Goal: Find specific page/section: Find specific page/section

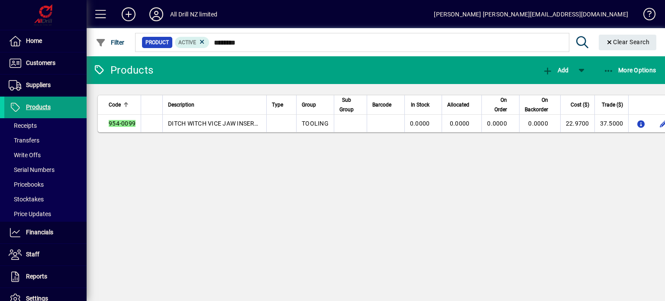
scroll to position [23, 0]
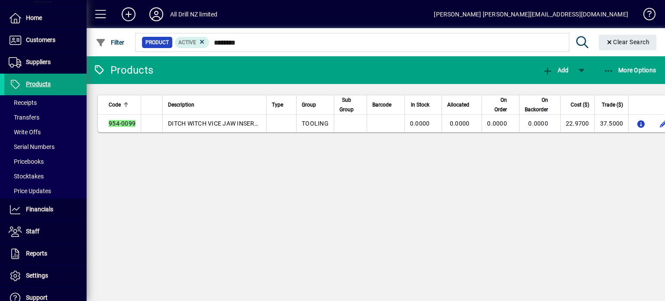
drag, startPoint x: 541, startPoint y: 205, endPoint x: 570, endPoint y: 222, distance: 33.4
click at [576, 219] on div "Products Add More Options Code Description Type Group Sub Group Barcode In Stoc…" at bounding box center [376, 178] width 578 height 245
drag, startPoint x: 531, startPoint y: 243, endPoint x: 552, endPoint y: 251, distance: 22.0
click at [551, 252] on div "Products Add More Options Code Description Type Group Sub Group Barcode In Stoc…" at bounding box center [376, 178] width 578 height 245
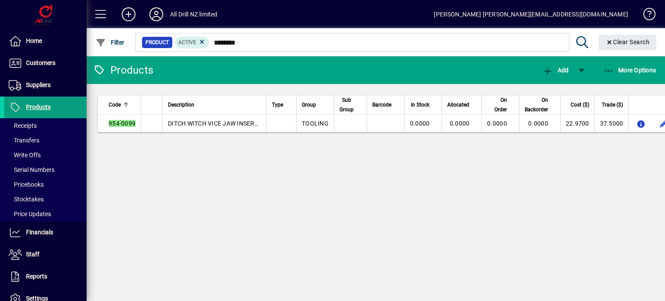
scroll to position [23, 0]
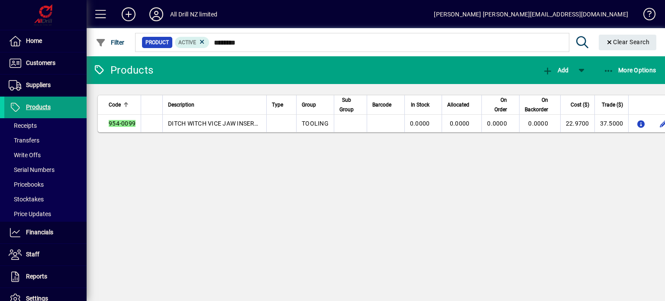
scroll to position [23, 0]
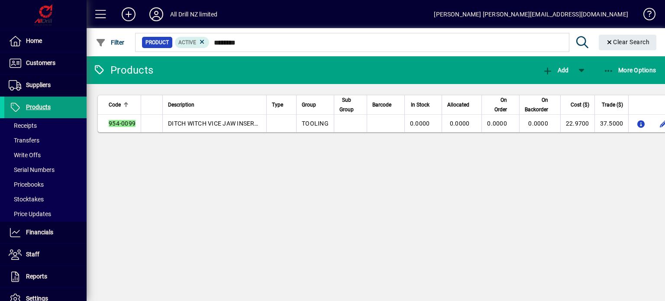
scroll to position [23, 0]
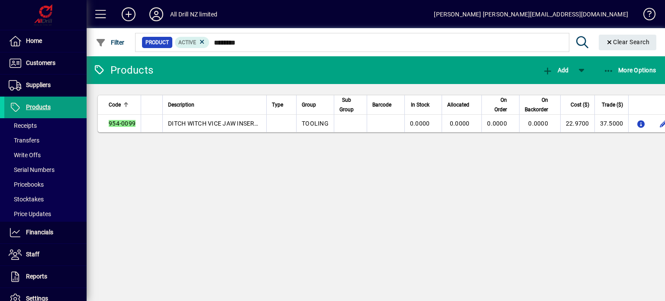
scroll to position [23, 0]
